Goal: Check status: Check status

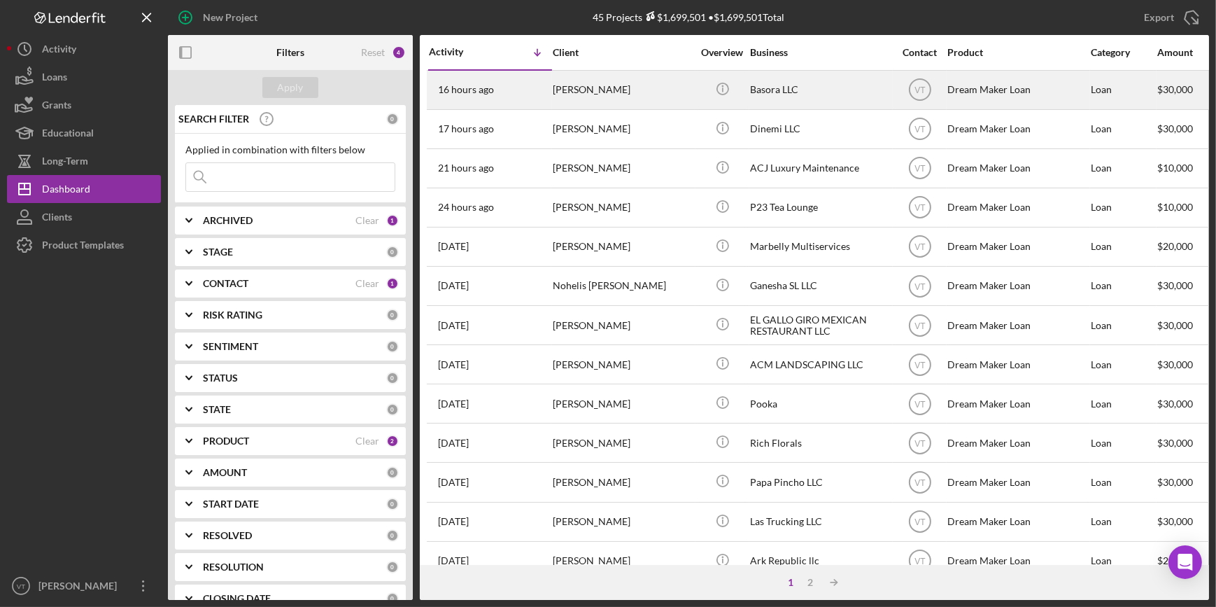
click at [574, 92] on div "[PERSON_NAME]" at bounding box center [623, 89] width 140 height 37
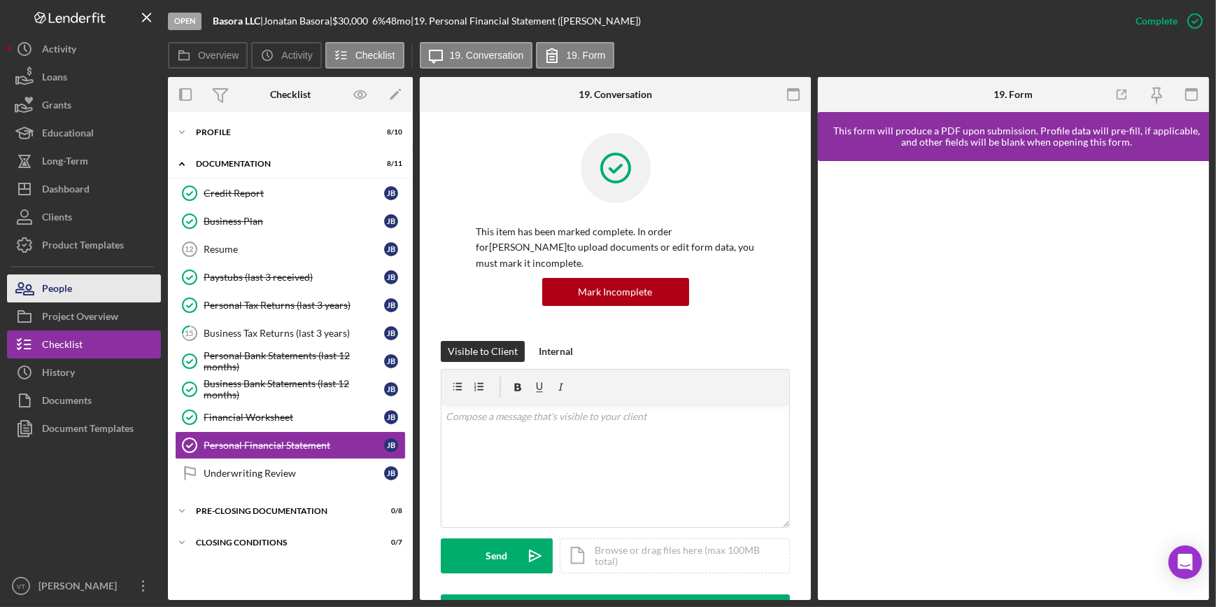
click at [127, 293] on button "People" at bounding box center [84, 288] width 154 height 28
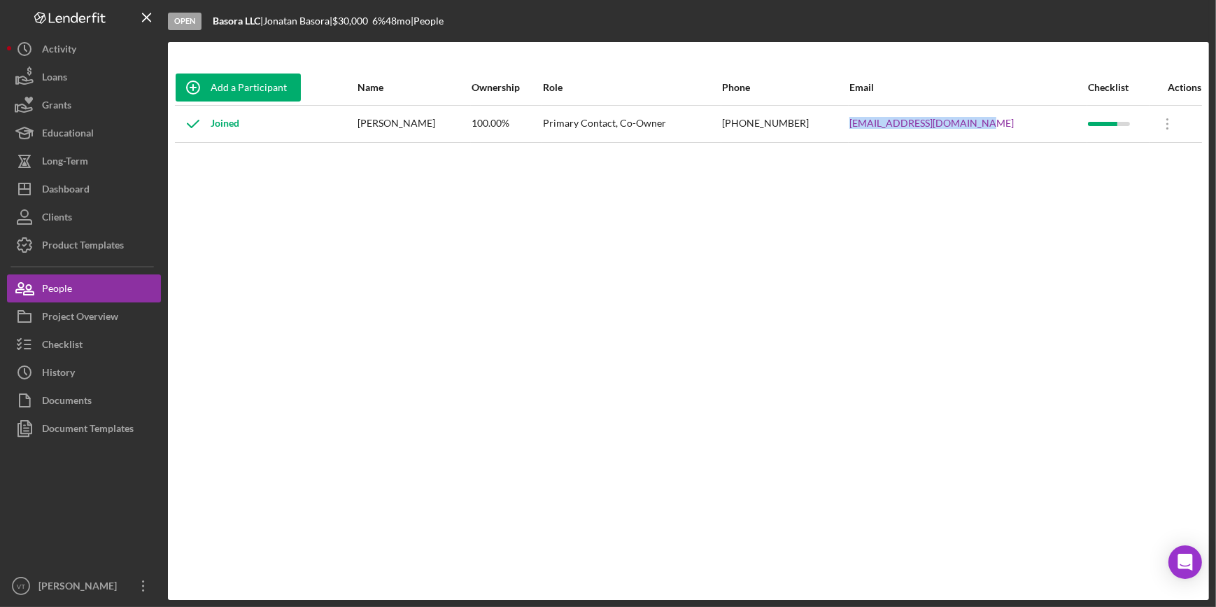
drag, startPoint x: 1008, startPoint y: 119, endPoint x: 860, endPoint y: 133, distance: 148.3
click at [860, 133] on tr "Joined Jonatan Basora 100.00% Primary Contact, Co-Owner (862) 232-4596 jonatanb…" at bounding box center [688, 123] width 1027 height 37
copy tr "jonatanbasoraea@gmail.com"
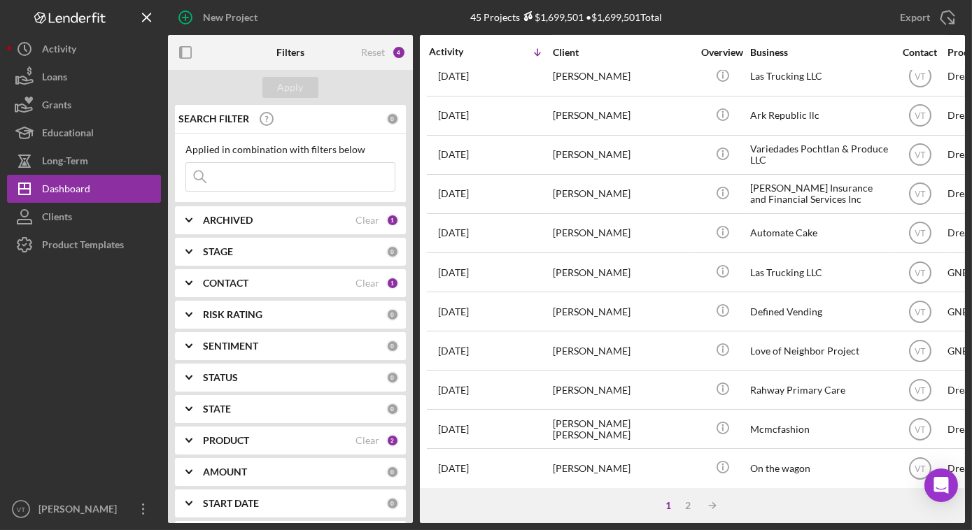
scroll to position [572, 0]
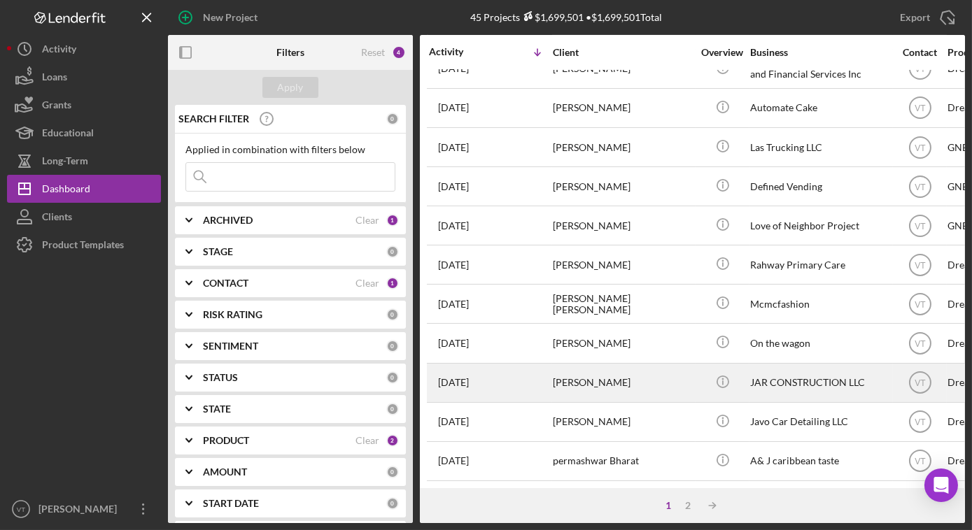
click at [787, 368] on div "JAR CONSTRUCTION LLC" at bounding box center [820, 383] width 140 height 37
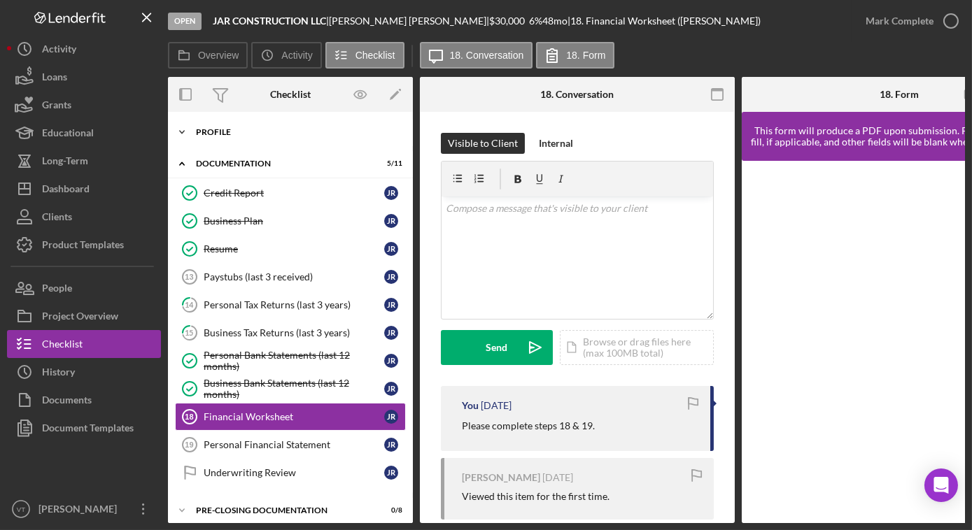
click at [181, 133] on icon "Icon/Expander" at bounding box center [182, 132] width 28 height 28
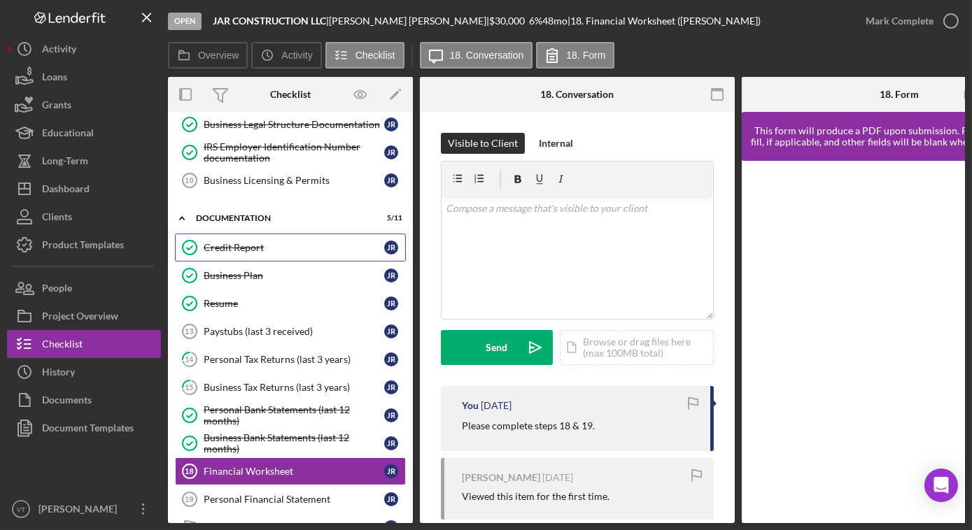
scroll to position [254, 0]
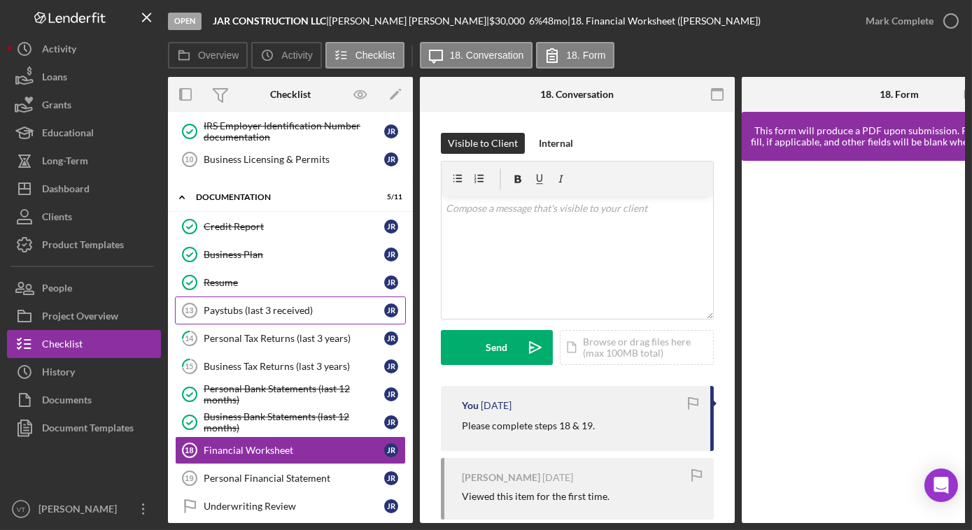
click at [309, 307] on div "Paystubs (last 3 received)" at bounding box center [294, 310] width 181 height 11
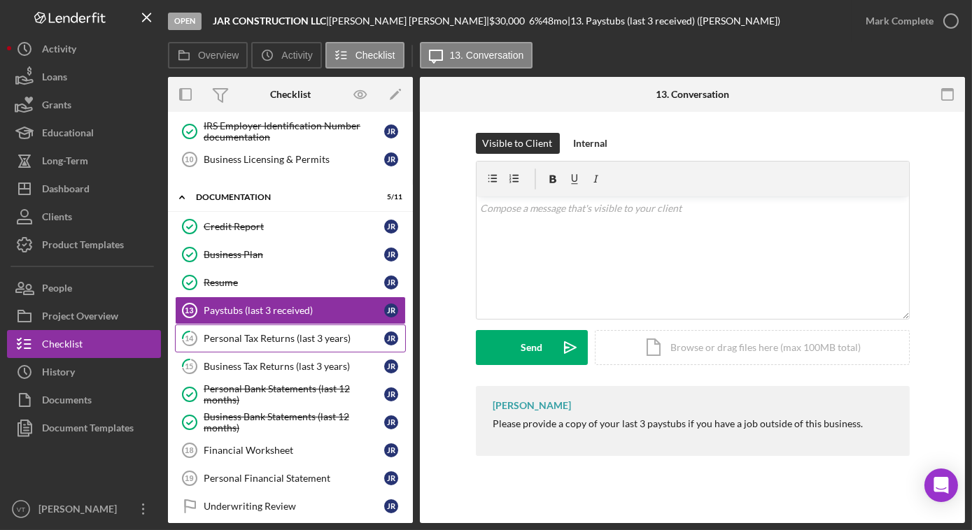
click at [237, 333] on div "Personal Tax Returns (last 3 years)" at bounding box center [294, 338] width 181 height 11
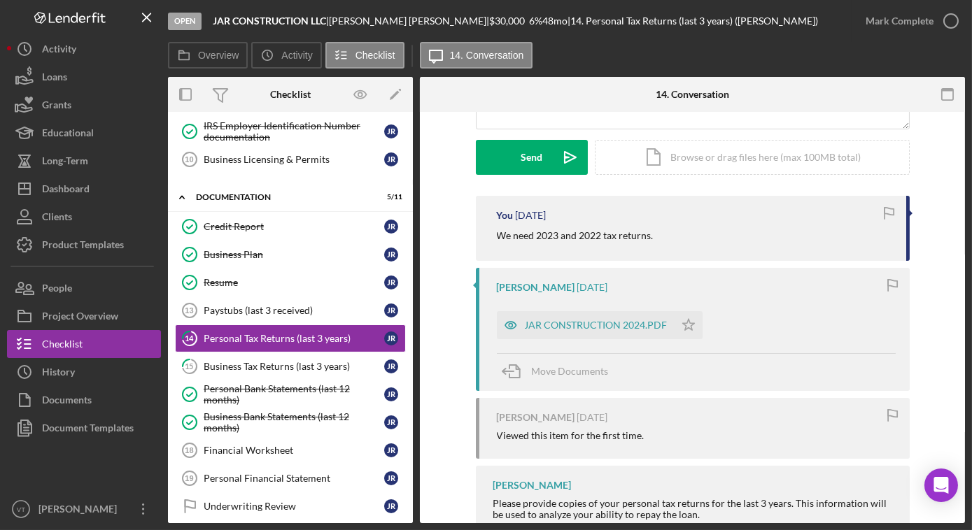
scroll to position [190, 0]
click at [276, 361] on div "Business Tax Returns (last 3 years)" at bounding box center [294, 366] width 181 height 11
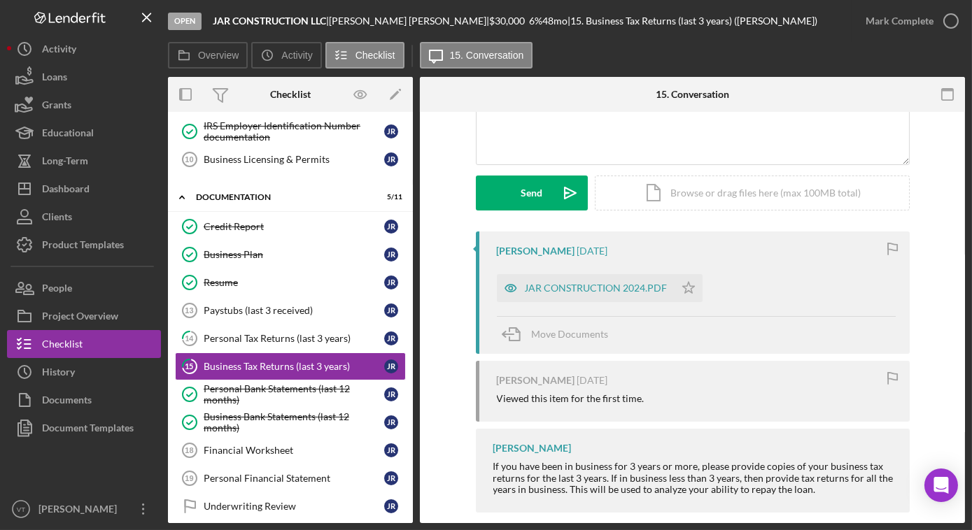
scroll to position [171, 0]
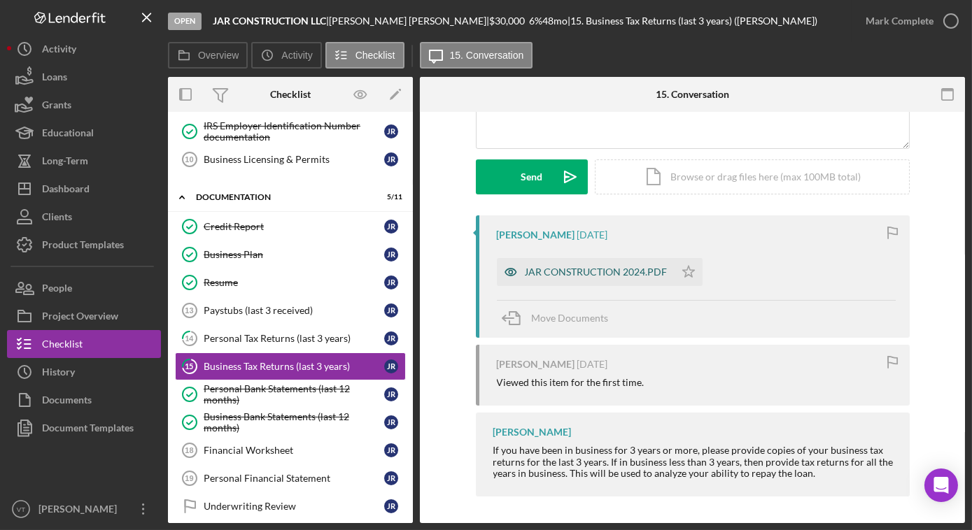
click at [547, 275] on div "JAR CONSTRUCTION 2024.PDF" at bounding box center [596, 272] width 143 height 11
